Goal: Transaction & Acquisition: Register for event/course

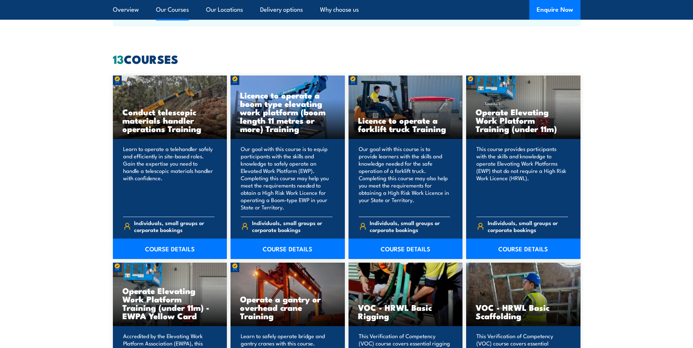
scroll to position [548, 0]
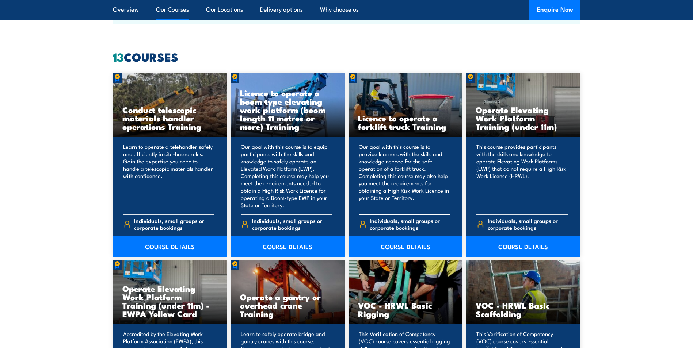
click at [394, 245] on link "COURSE DETAILS" at bounding box center [405, 247] width 114 height 20
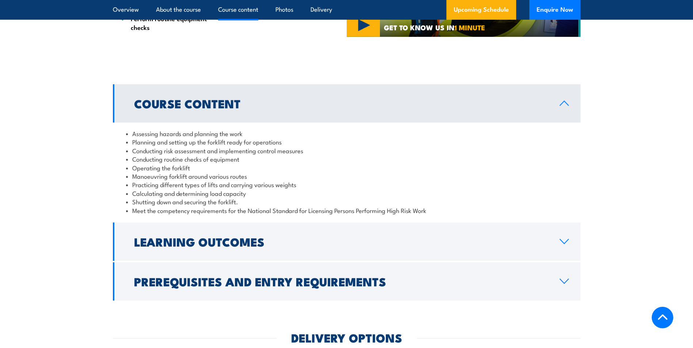
scroll to position [621, 0]
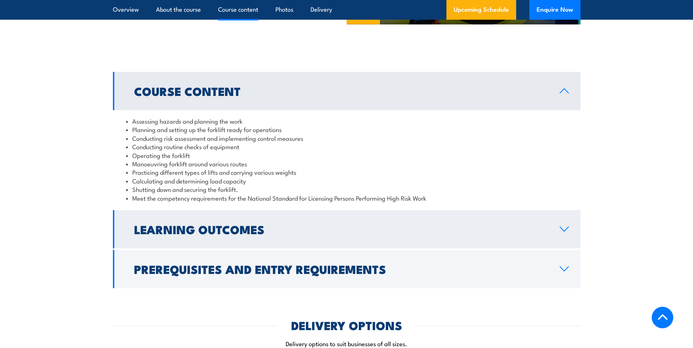
click at [568, 232] on icon at bounding box center [564, 229] width 10 height 6
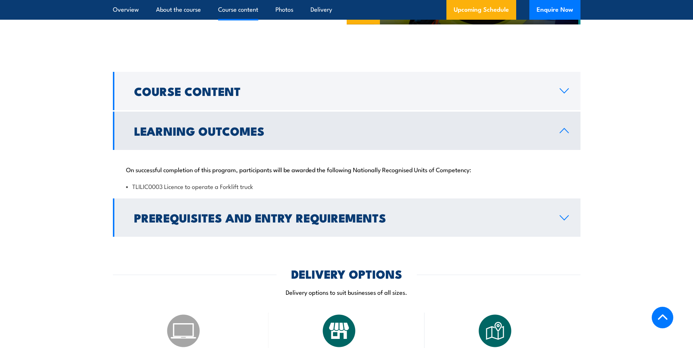
click at [561, 216] on icon at bounding box center [564, 218] width 10 height 6
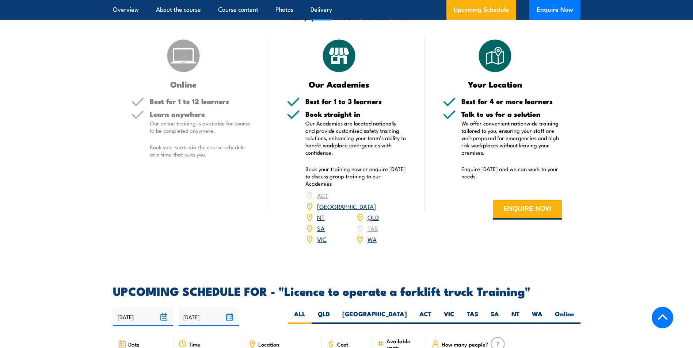
scroll to position [1059, 0]
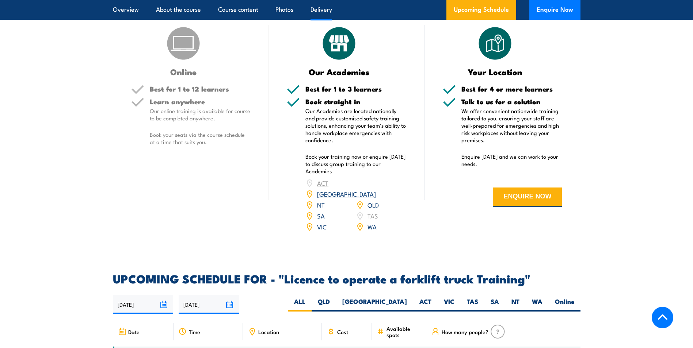
click at [371, 200] on link "QLD" at bounding box center [372, 204] width 11 height 9
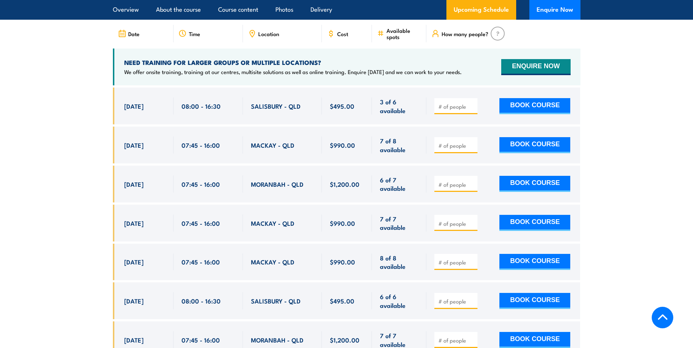
scroll to position [1258, 0]
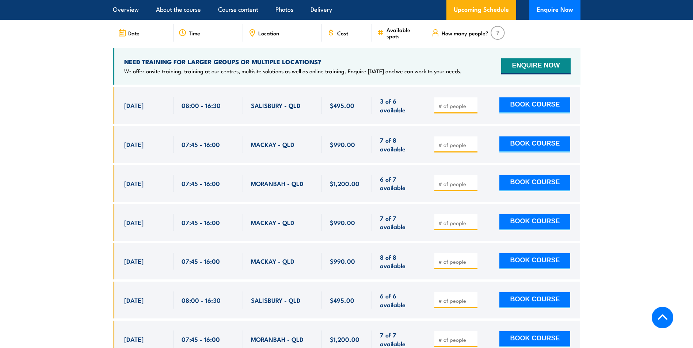
click at [449, 141] on input "number" at bounding box center [456, 144] width 37 height 7
type input "1"
click at [519, 137] on button "BOOK COURSE" at bounding box center [534, 145] width 71 height 16
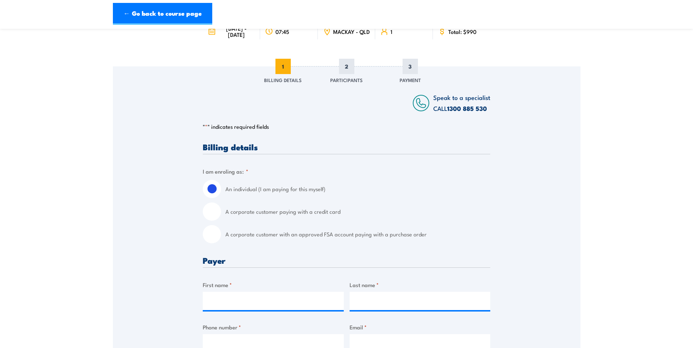
scroll to position [73, 0]
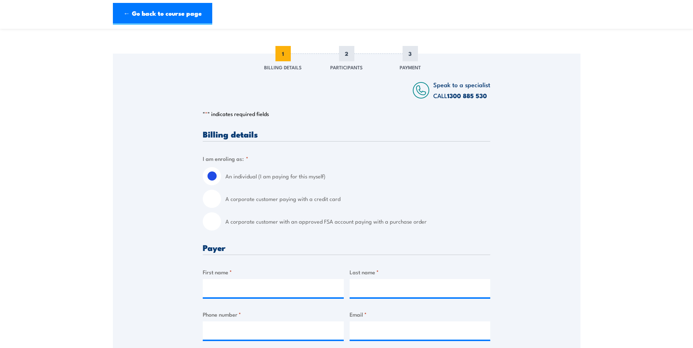
click at [211, 203] on input "A corporate customer paying with a credit card" at bounding box center [212, 199] width 18 height 18
radio input "true"
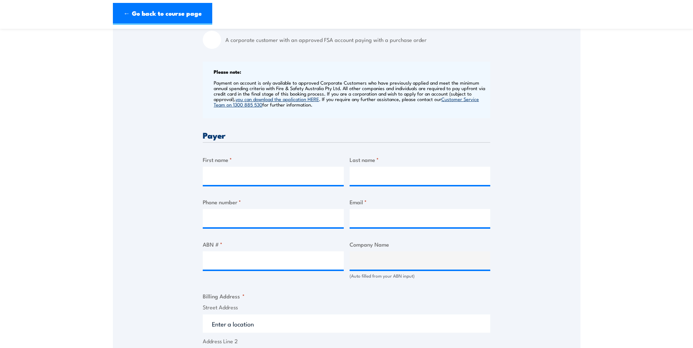
scroll to position [256, 0]
click at [221, 184] on input "First name *" at bounding box center [273, 175] width 141 height 18
type input "[PERSON_NAME]"
type input "Cook"
type input "0427679342"
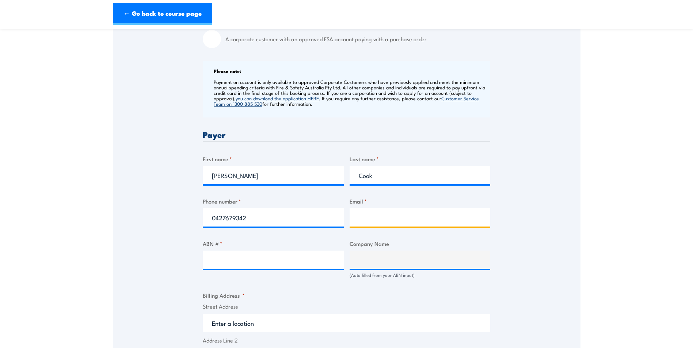
click at [379, 222] on input "Email *" at bounding box center [419, 217] width 141 height 18
type input "hire@citehire.com.au"
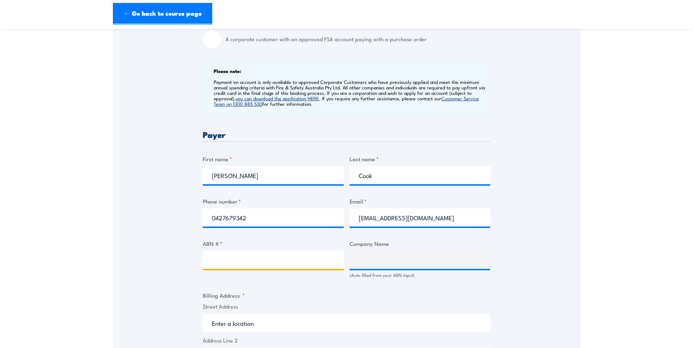
click at [223, 264] on input "ABN # *" at bounding box center [273, 260] width 141 height 18
paste input "82639739414"
type input "82639739414"
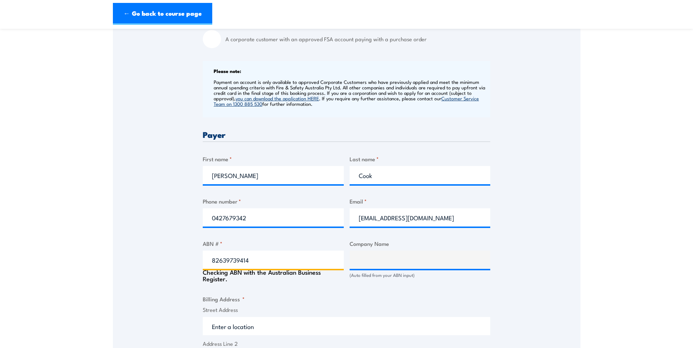
type input "CITECON PTY LTD"
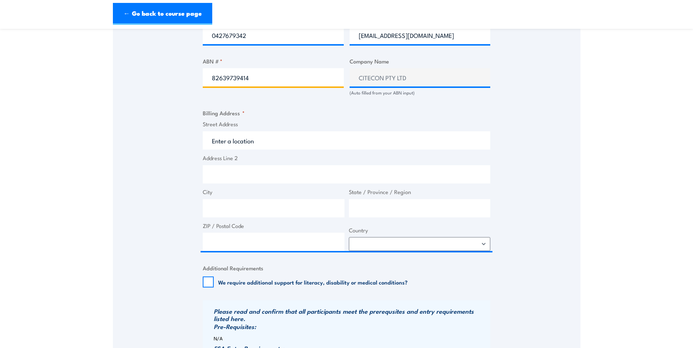
scroll to position [475, 0]
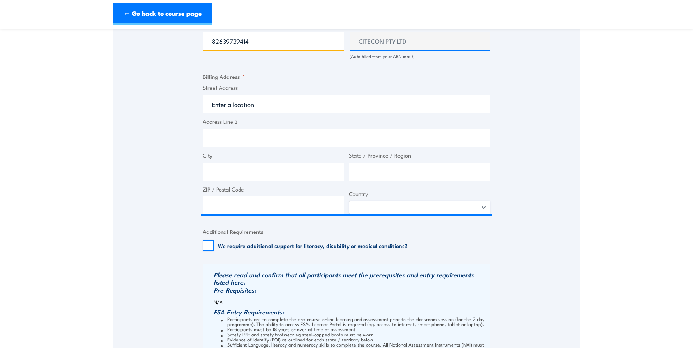
type input "82639739414"
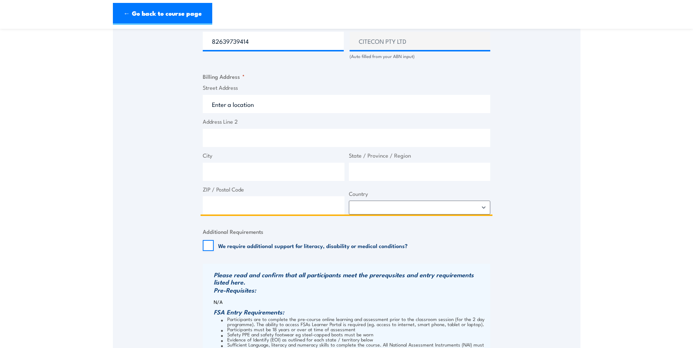
click at [221, 109] on input "Street Address" at bounding box center [346, 104] width 287 height 18
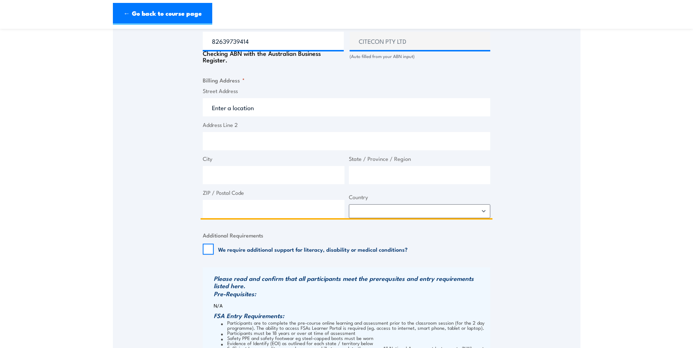
type input "Unit 15, 20-34 Caterpillar Drive"
type input "Paget"
type input "4740"
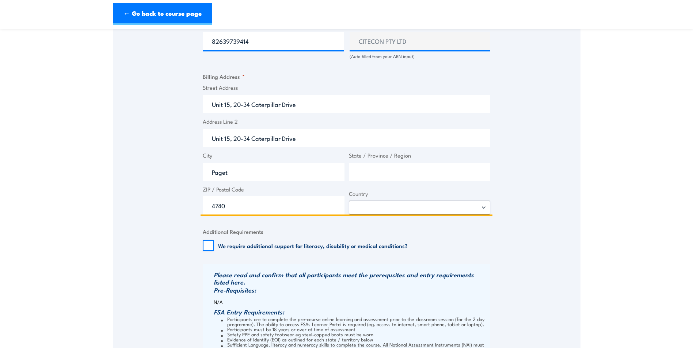
click at [380, 175] on input "State / Province / Region" at bounding box center [420, 172] width 142 height 18
type input "QLD"
click at [380, 215] on div "Street Address Unit 15, 20-34 Caterpillar Drive Address Line 2 Unit 15, 20-34 C…" at bounding box center [346, 149] width 292 height 131
select select "Australia"
click at [349, 207] on select "Afghanistan Albania Algeria American Samoa Andorra Angola Anguilla Antarctica A…" at bounding box center [420, 208] width 142 height 14
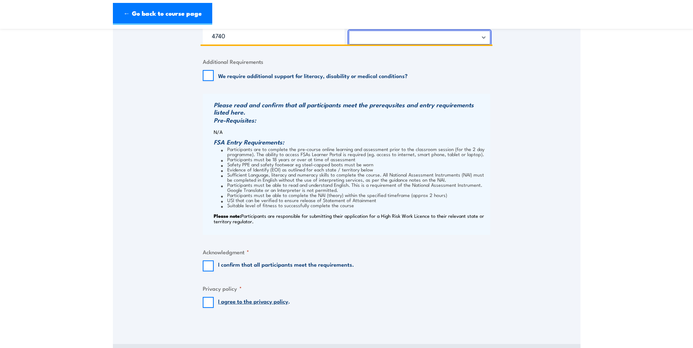
scroll to position [657, 0]
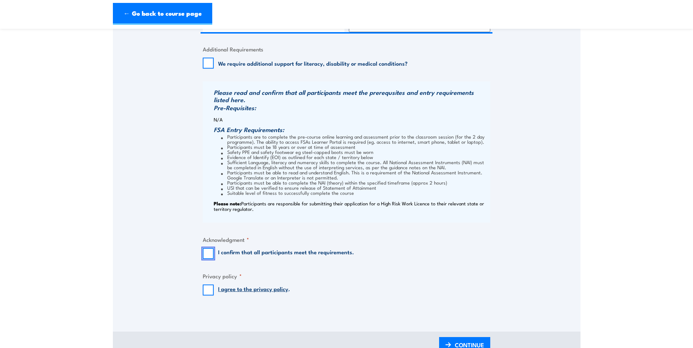
click at [210, 257] on input "I confirm that all participants meet the requirements." at bounding box center [208, 253] width 11 height 11
checkbox input "true"
click at [207, 295] on input "I agree to the privacy policy ." at bounding box center [208, 290] width 11 height 11
checkbox input "true"
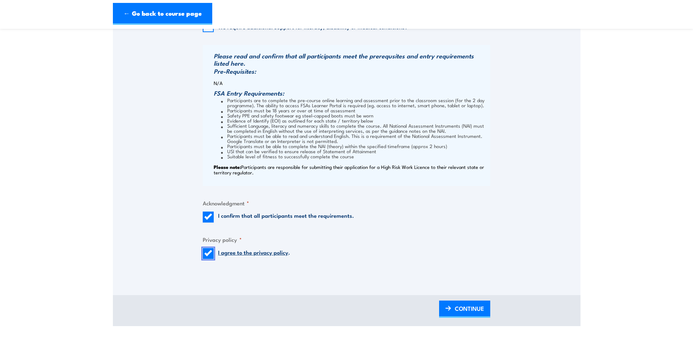
scroll to position [730, 0]
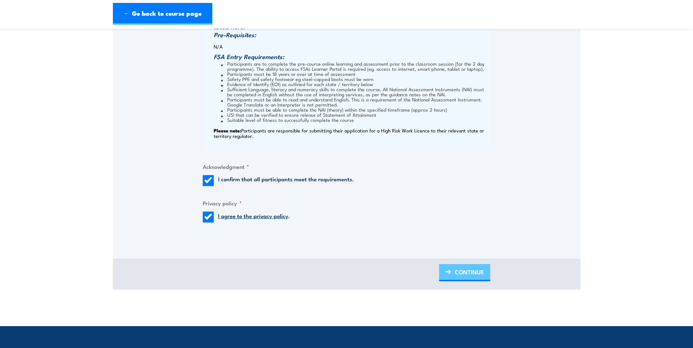
click at [453, 276] on link "CONTINUE" at bounding box center [464, 272] width 51 height 17
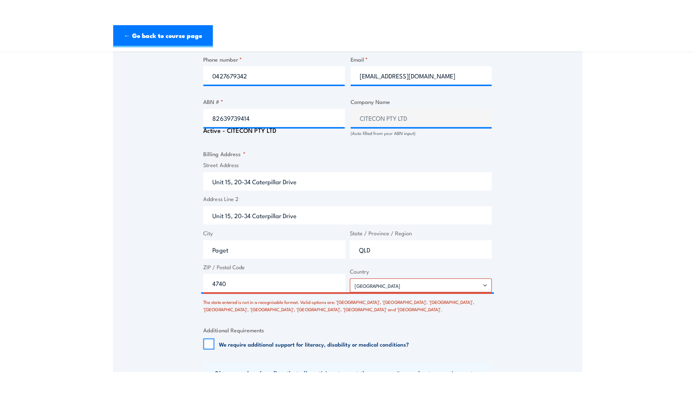
scroll to position [462, 0]
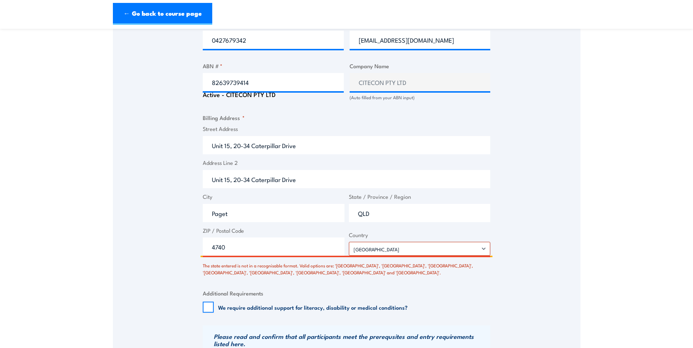
click at [374, 218] on input "QLD" at bounding box center [420, 213] width 142 height 18
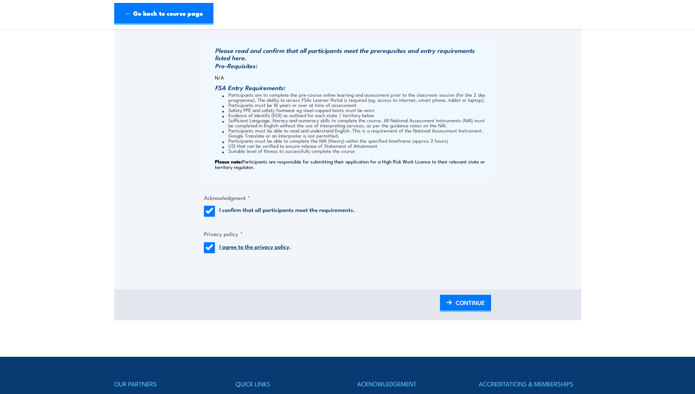
scroll to position [754, 0]
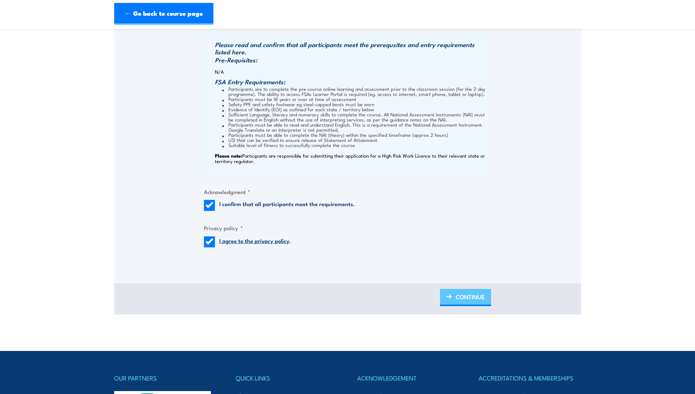
type input "Queensland"
click at [461, 300] on span "CONTINUE" at bounding box center [470, 296] width 29 height 19
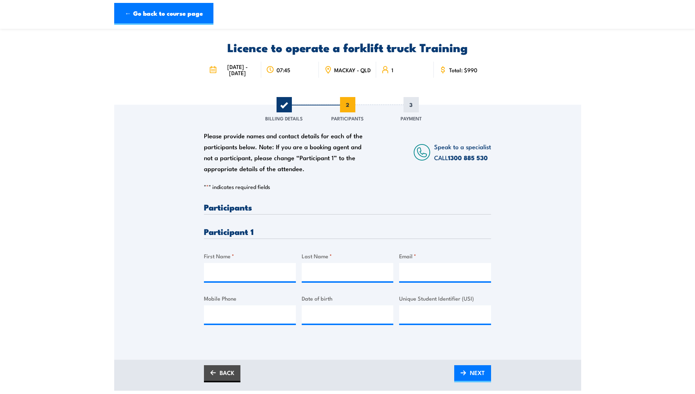
scroll to position [0, 0]
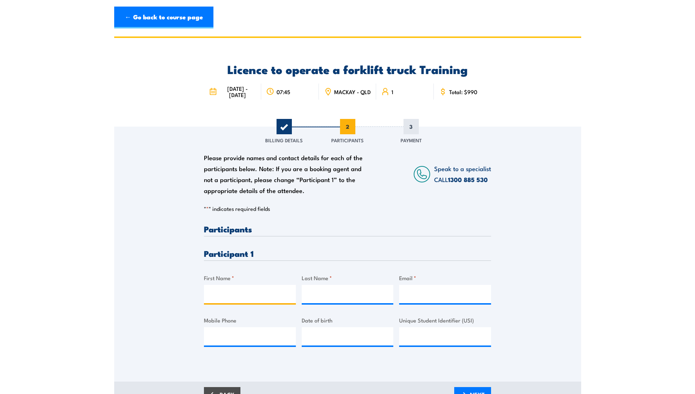
click at [217, 298] on input "First Name *" at bounding box center [250, 294] width 92 height 18
type input "Chain"
type input "Martlew"
type input "chainjm21@gmail.com"
type input "0435768364"
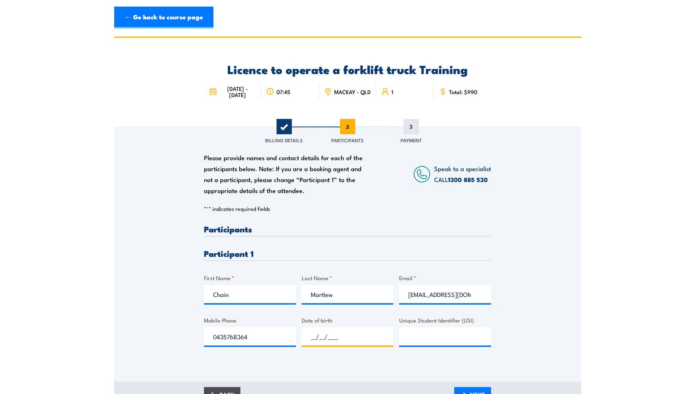
click at [321, 346] on input "__/__/____" at bounding box center [348, 336] width 92 height 18
type input "11/11/2000"
click at [423, 346] on input "Unique Student Identifier (USI)" at bounding box center [445, 336] width 92 height 18
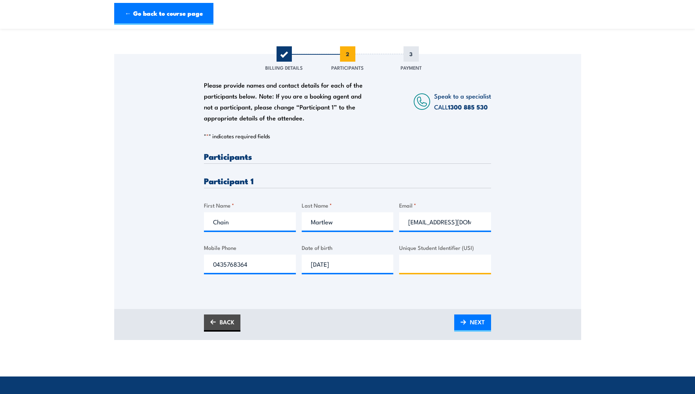
scroll to position [73, 0]
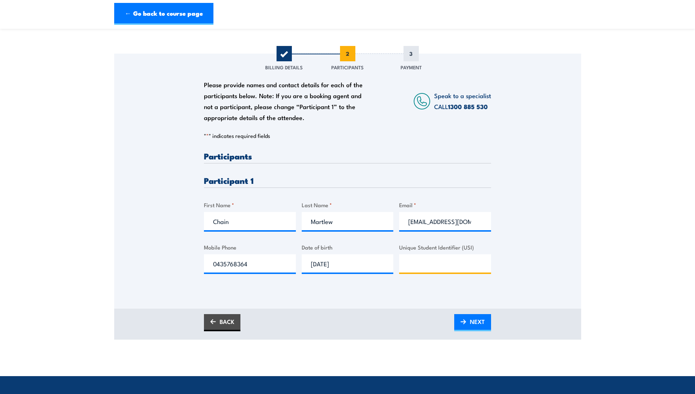
click at [407, 273] on input "Unique Student Identifier (USI)" at bounding box center [445, 263] width 92 height 18
click at [407, 270] on input "Unique Student Identifier (USI)" at bounding box center [445, 263] width 92 height 18
click at [414, 271] on input "Unique Student Identifier (USI)" at bounding box center [445, 263] width 92 height 18
paste input "D59BYMCJNM"
type input "D59BYMCJNM"
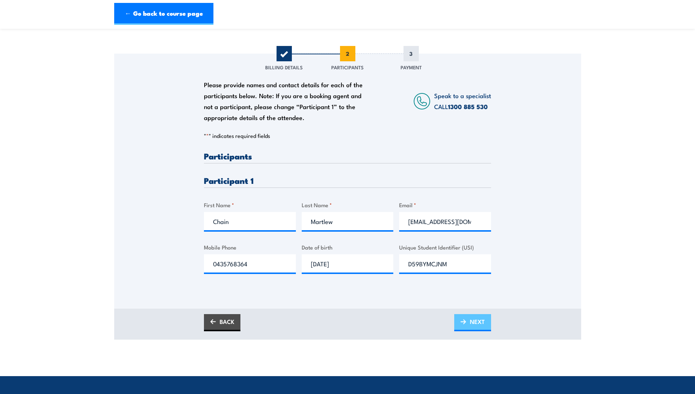
click at [473, 327] on span "NEXT" at bounding box center [477, 321] width 15 height 19
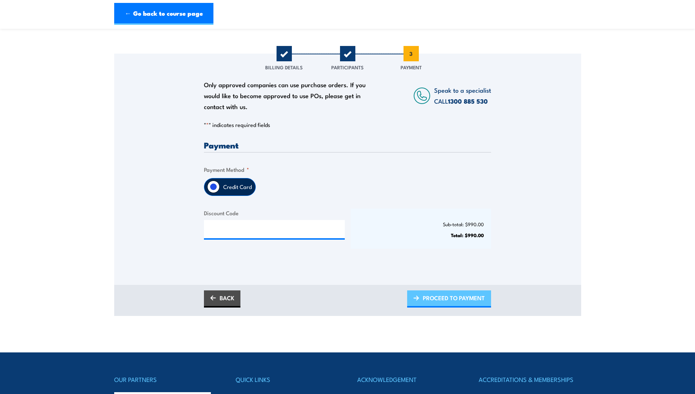
click at [456, 301] on span "PROCEED TO PAYMENT" at bounding box center [454, 297] width 62 height 19
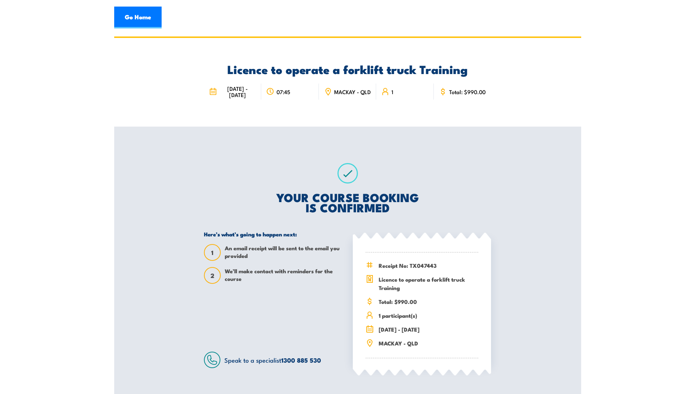
click at [608, 110] on section "Licence to operate a forklift truck Training 07:45" at bounding box center [347, 221] width 695 height 368
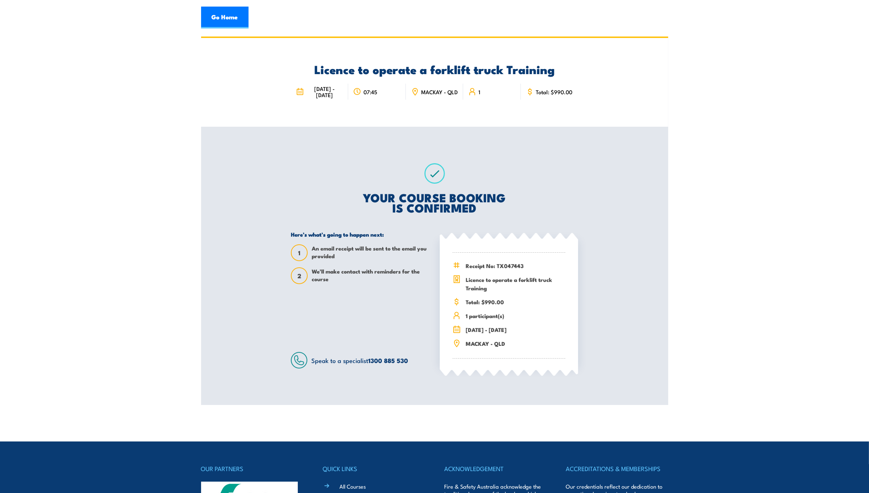
click at [160, 97] on section "Licence to operate a forklift truck Training 07:45" at bounding box center [434, 221] width 869 height 368
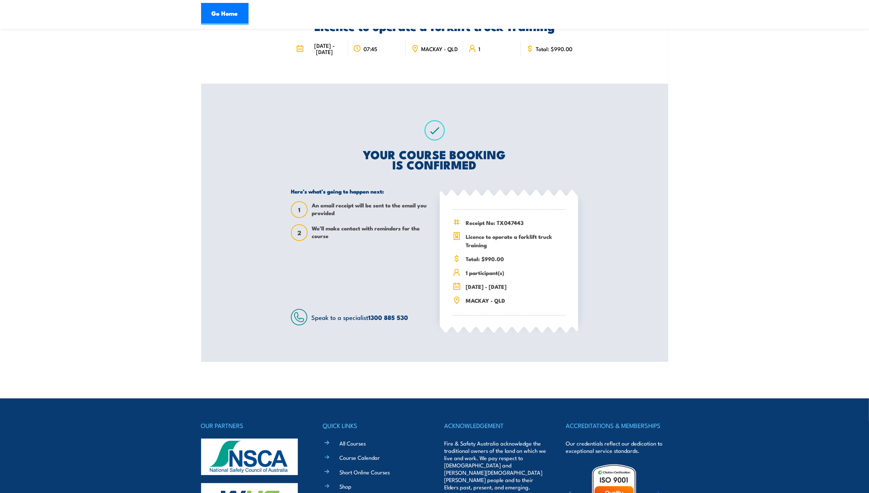
scroll to position [46, 0]
